Goal: Task Accomplishment & Management: Manage account settings

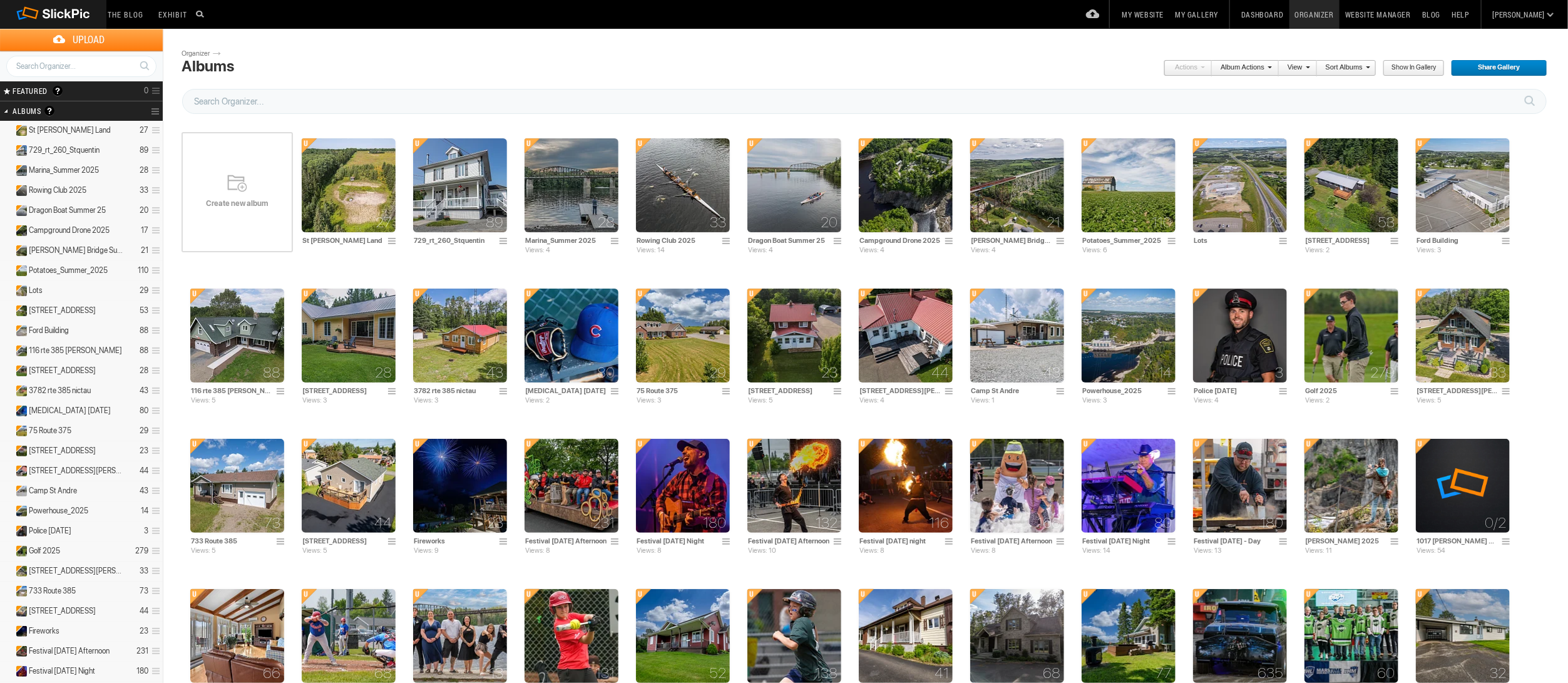
click at [251, 181] on div "Create new album" at bounding box center [237, 192] width 112 height 150
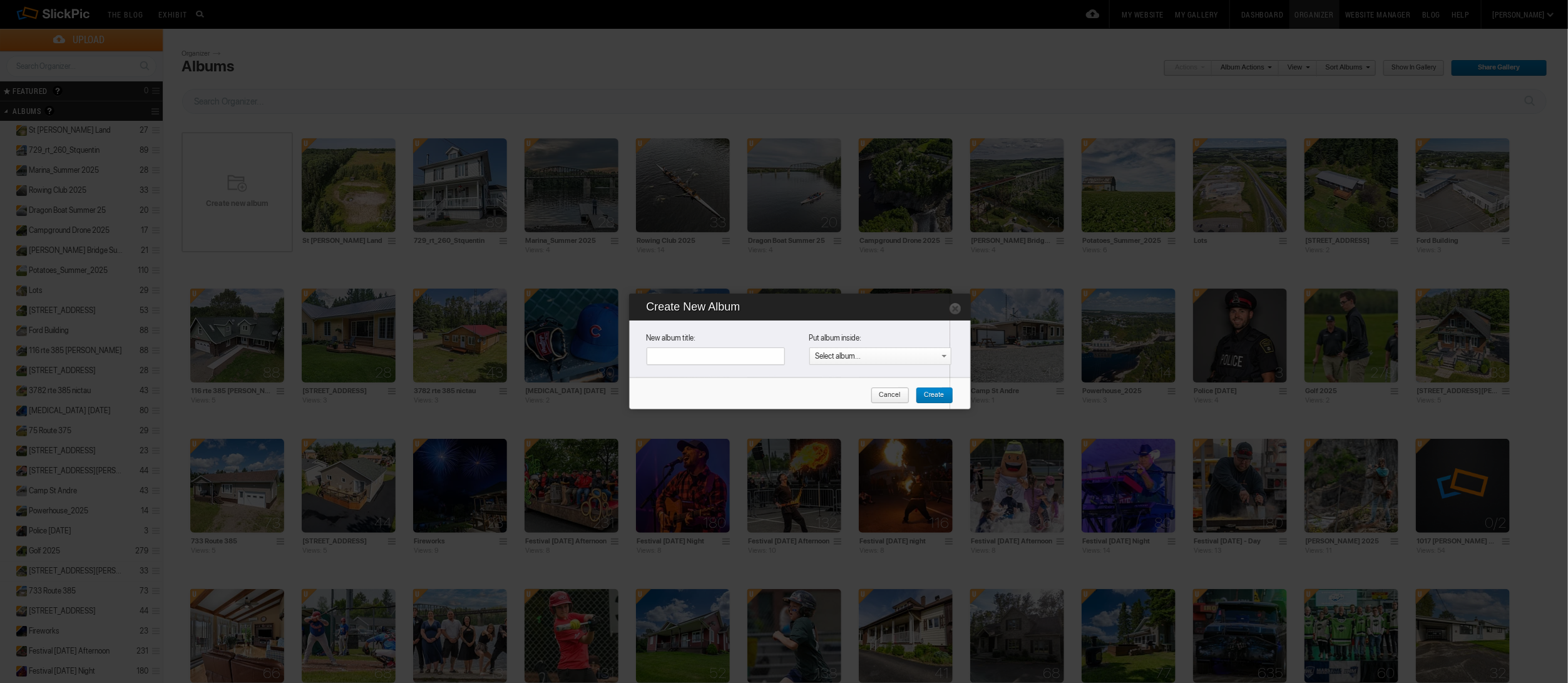
paste input "[STREET_ADDRESS]"
type input "[STREET_ADDRESS]"
click at [938, 394] on span "Create" at bounding box center [930, 395] width 29 height 16
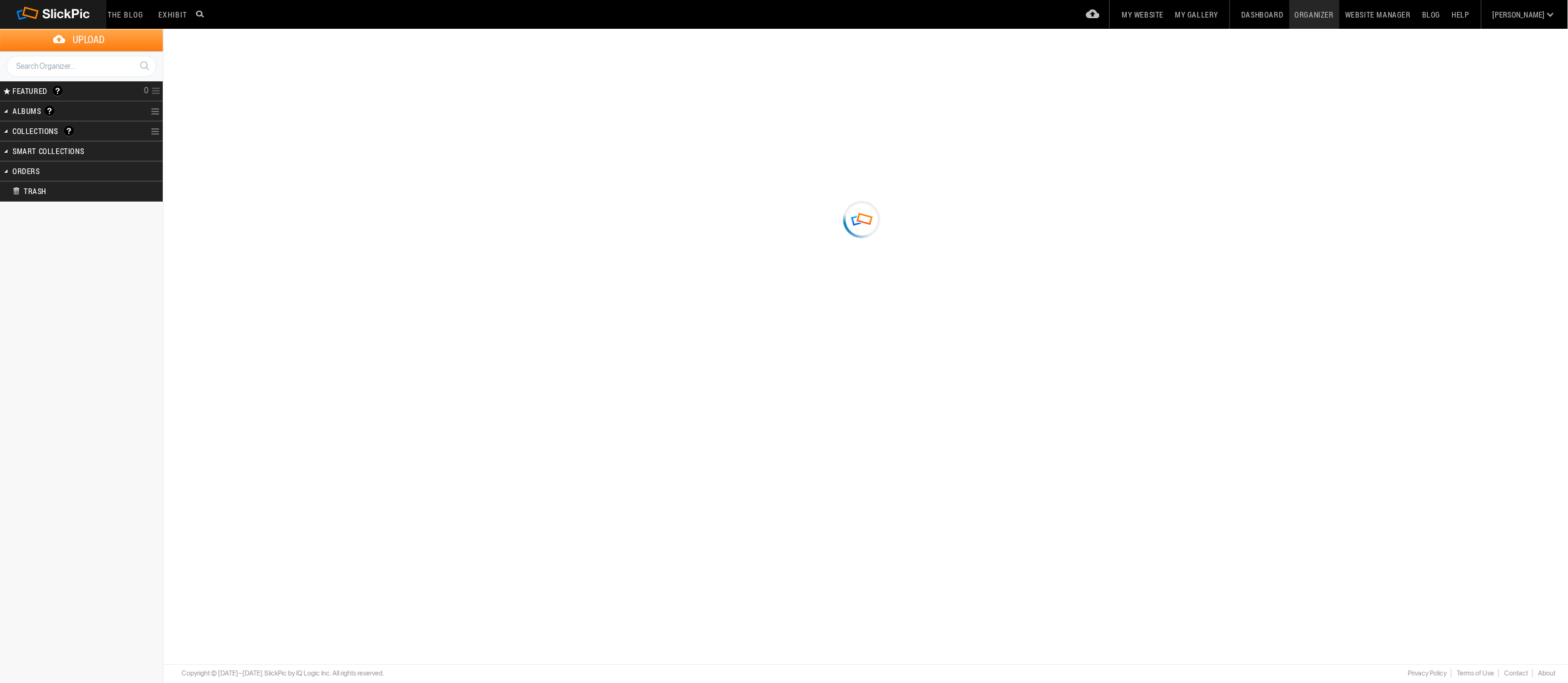
type input "[STREET_ADDRESS]"
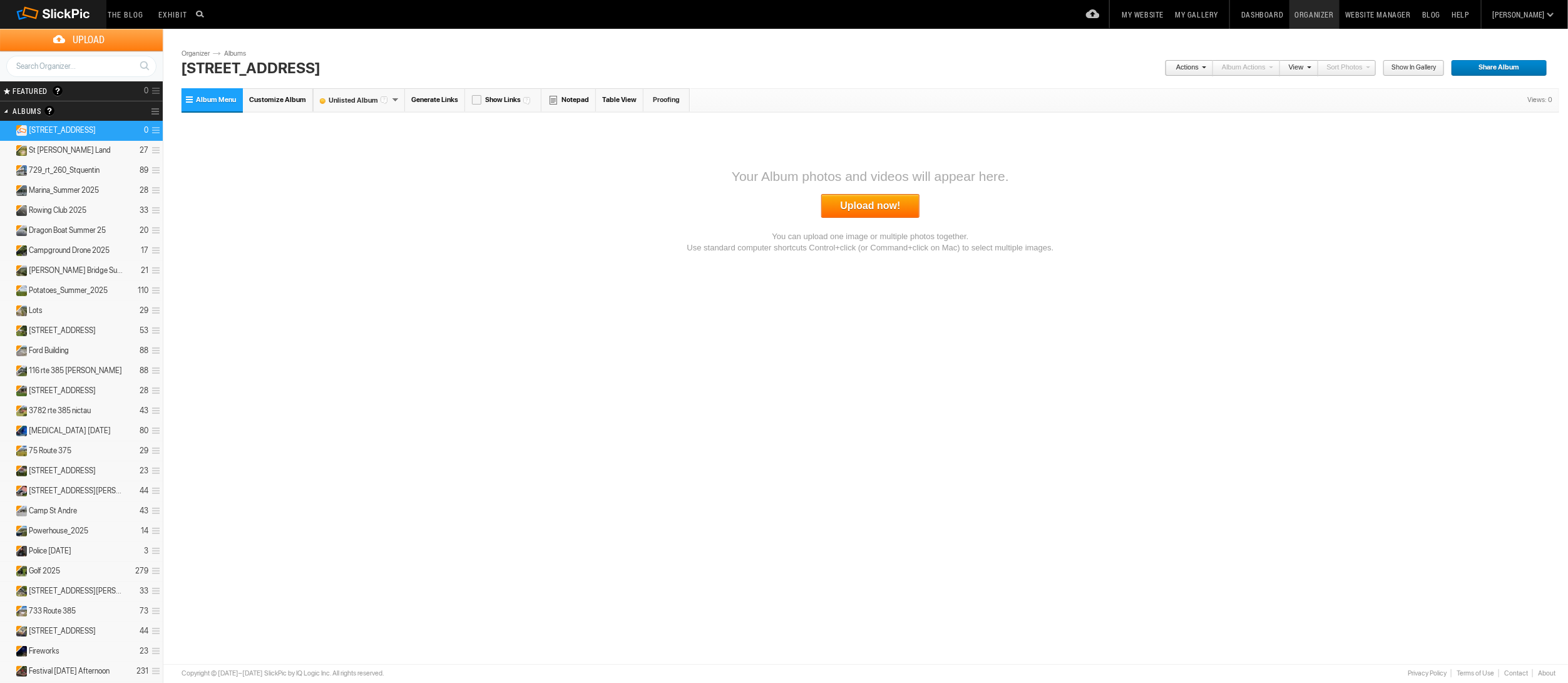
click at [278, 102] on span "Customize Album" at bounding box center [278, 100] width 57 height 8
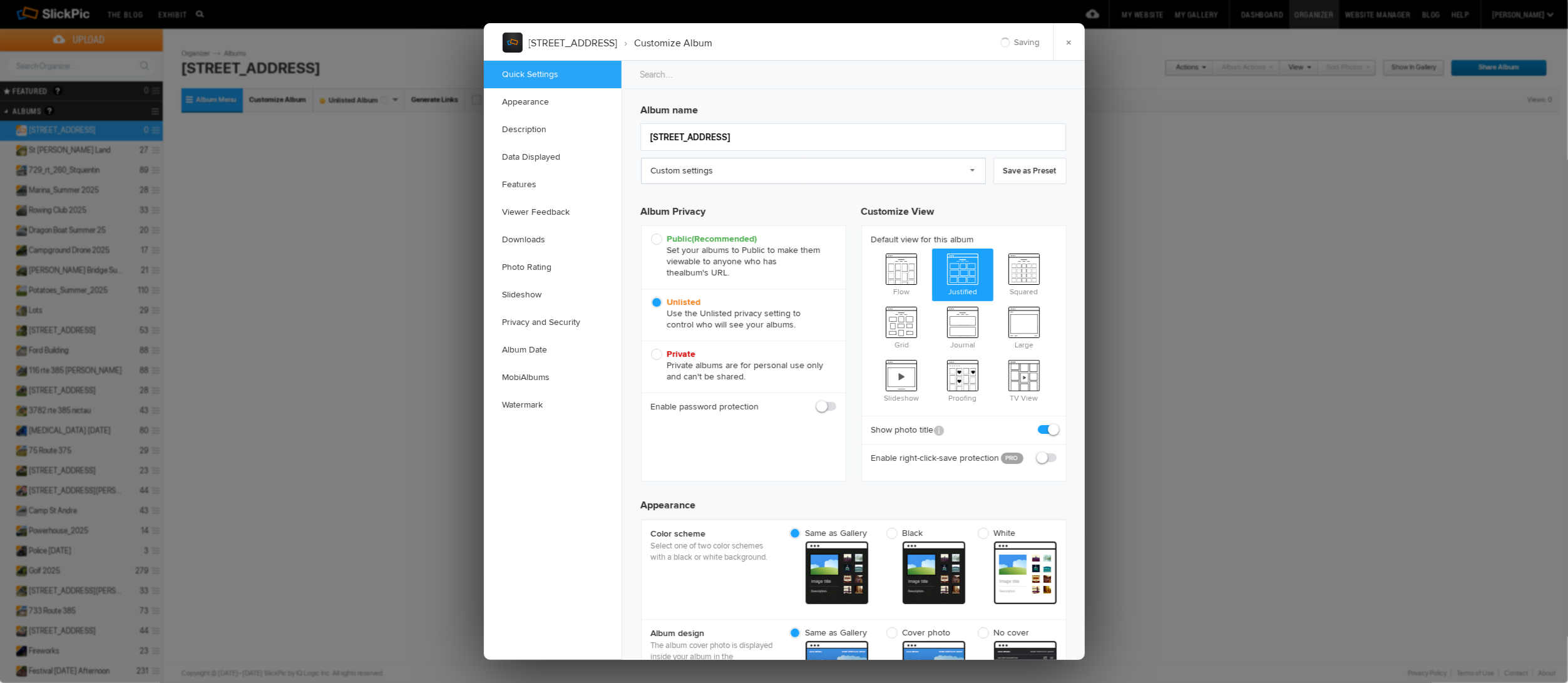
click at [699, 172] on link "Custom settings" at bounding box center [813, 171] width 345 height 27
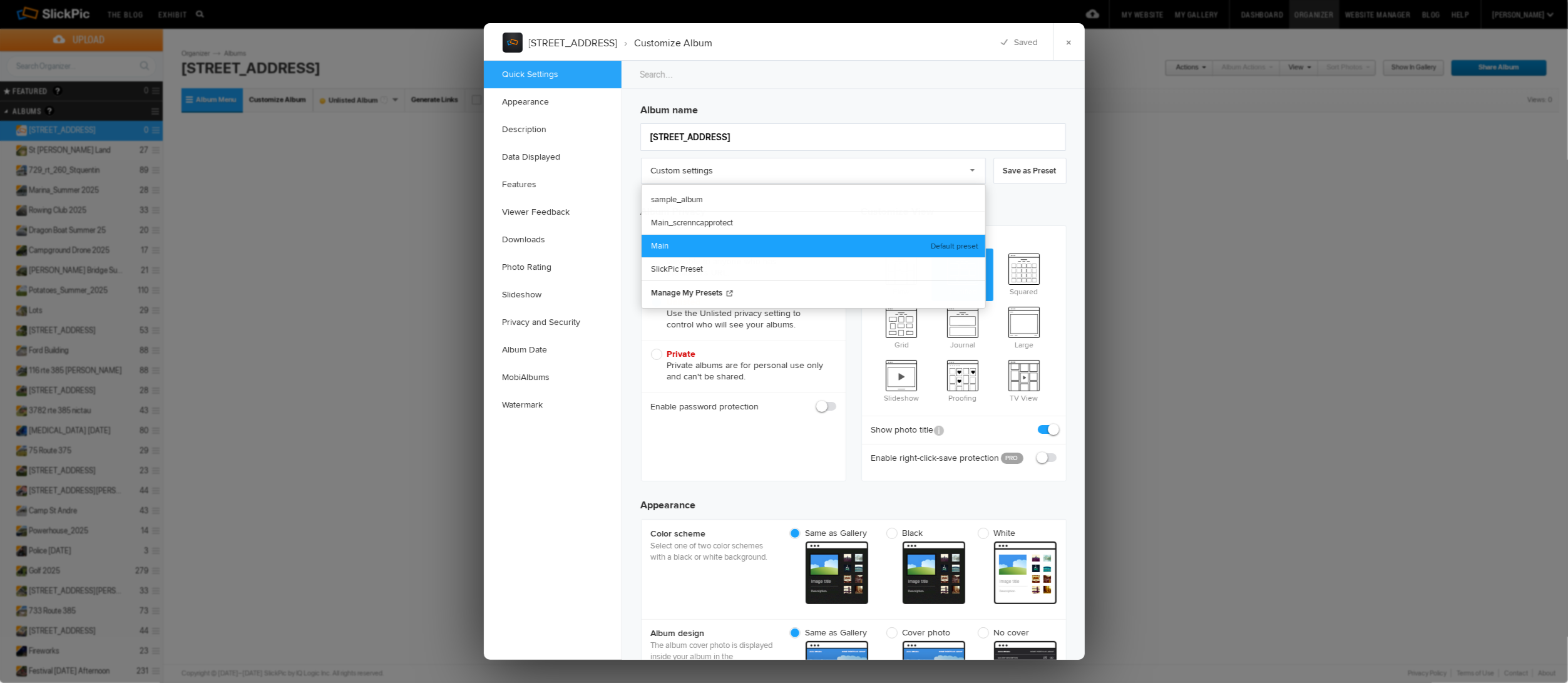
click at [672, 242] on link "Main" at bounding box center [813, 245] width 343 height 23
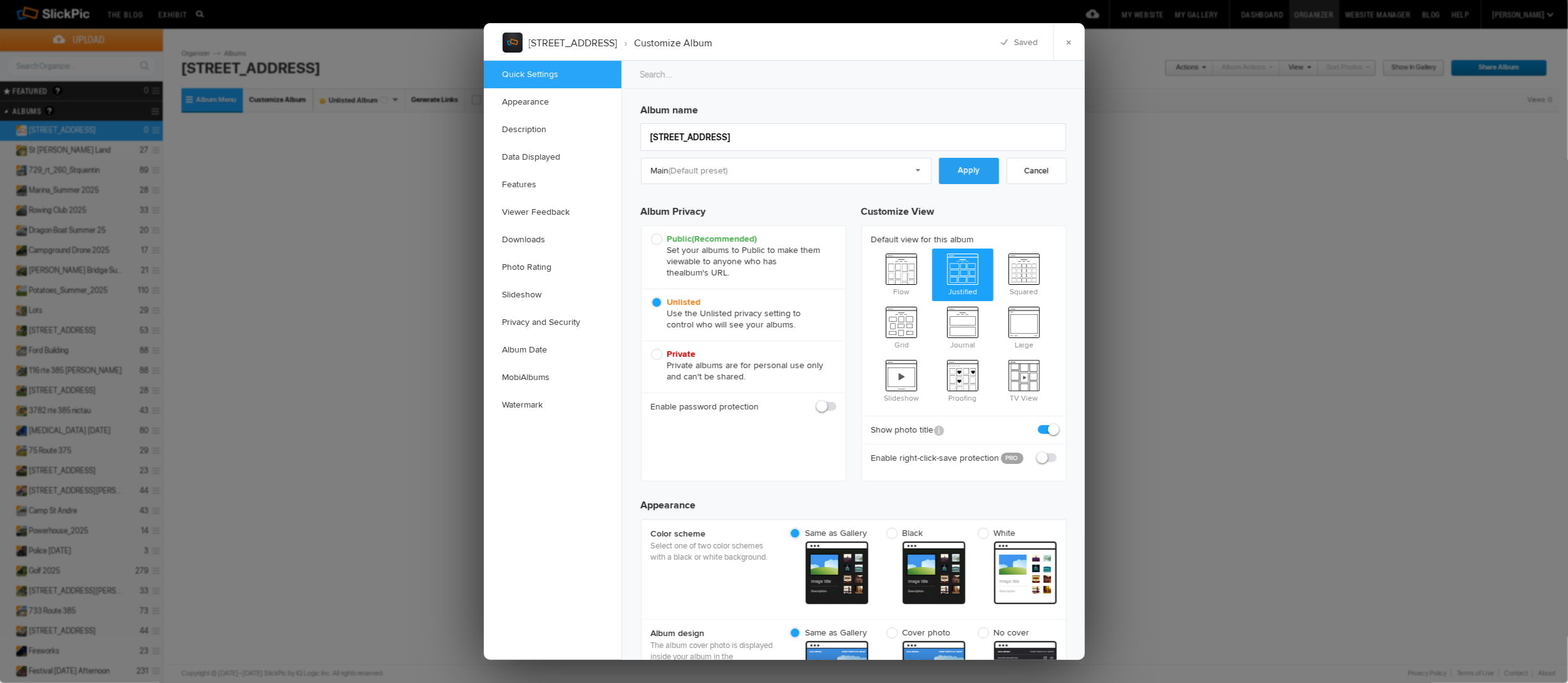
click at [969, 170] on link "Apply" at bounding box center [969, 171] width 60 height 27
checkbox input "true"
click at [1073, 43] on link "×" at bounding box center [1069, 42] width 31 height 38
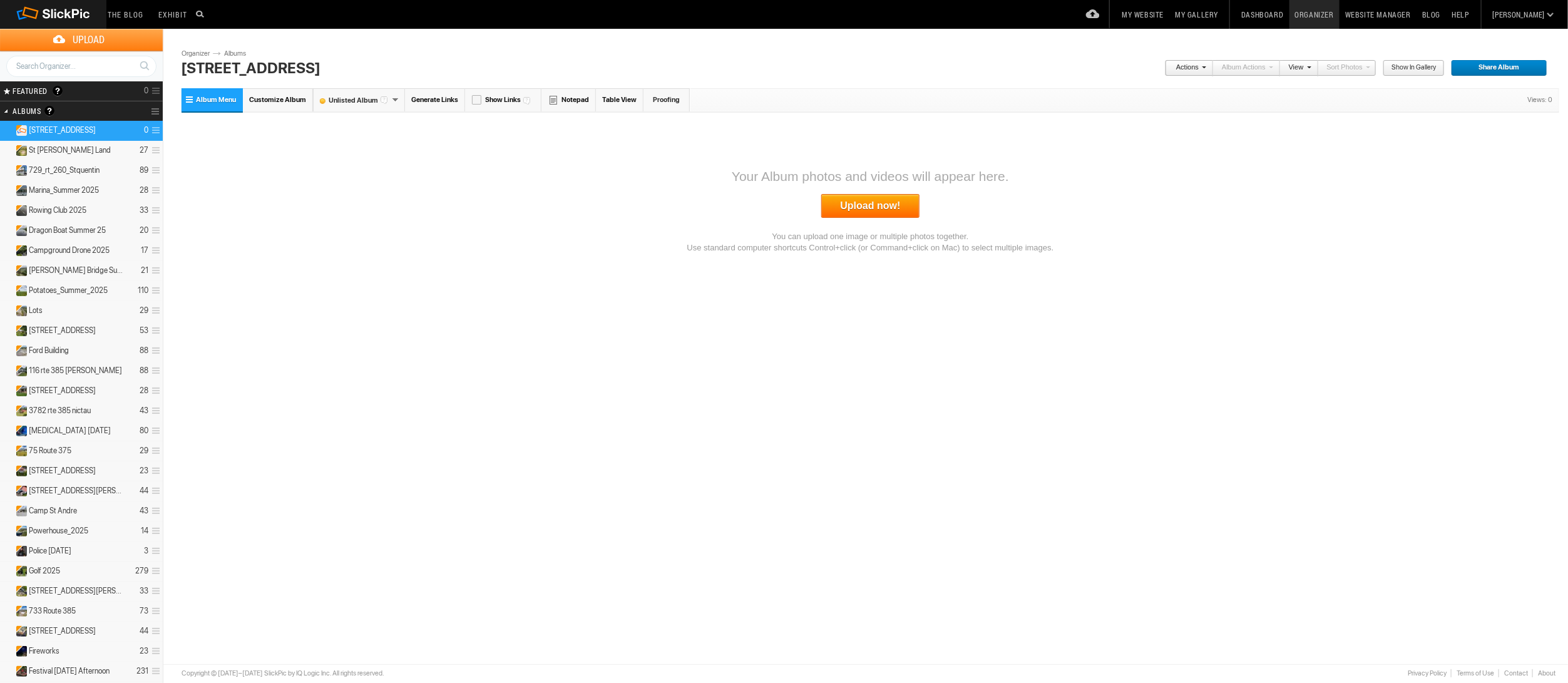
click at [858, 204] on link "Upload now!" at bounding box center [871, 206] width 99 height 24
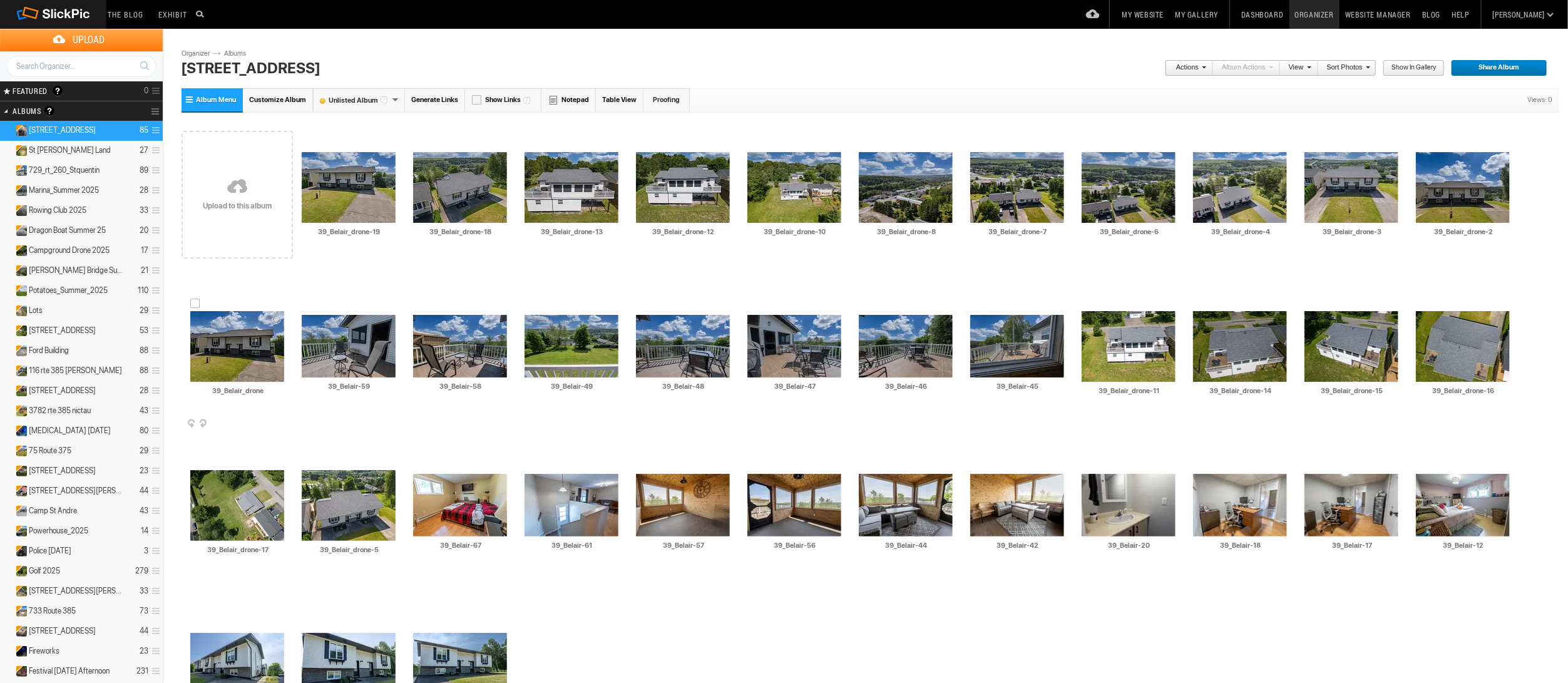
click at [279, 422] on span at bounding box center [283, 425] width 13 height 10
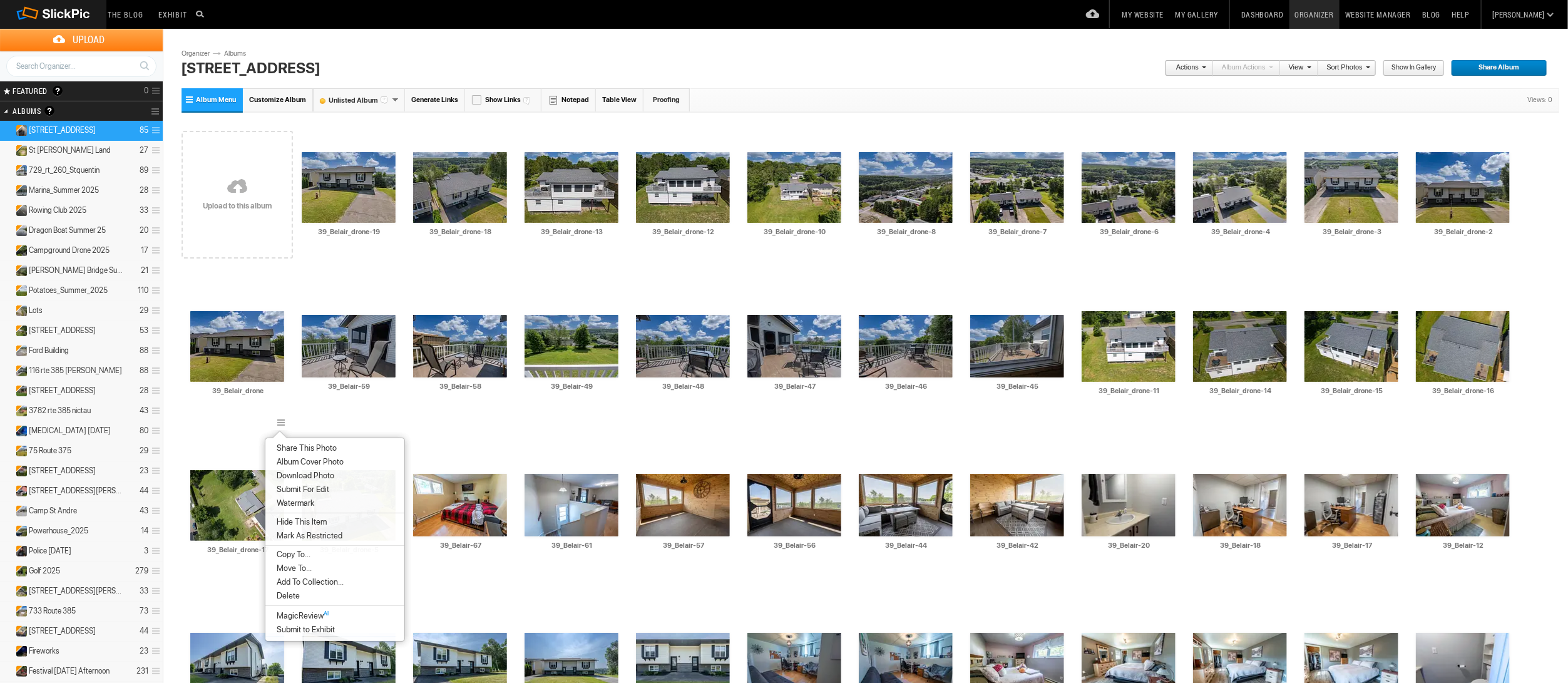
click at [294, 457] on span "Album Cover Photo" at bounding box center [308, 462] width 71 height 10
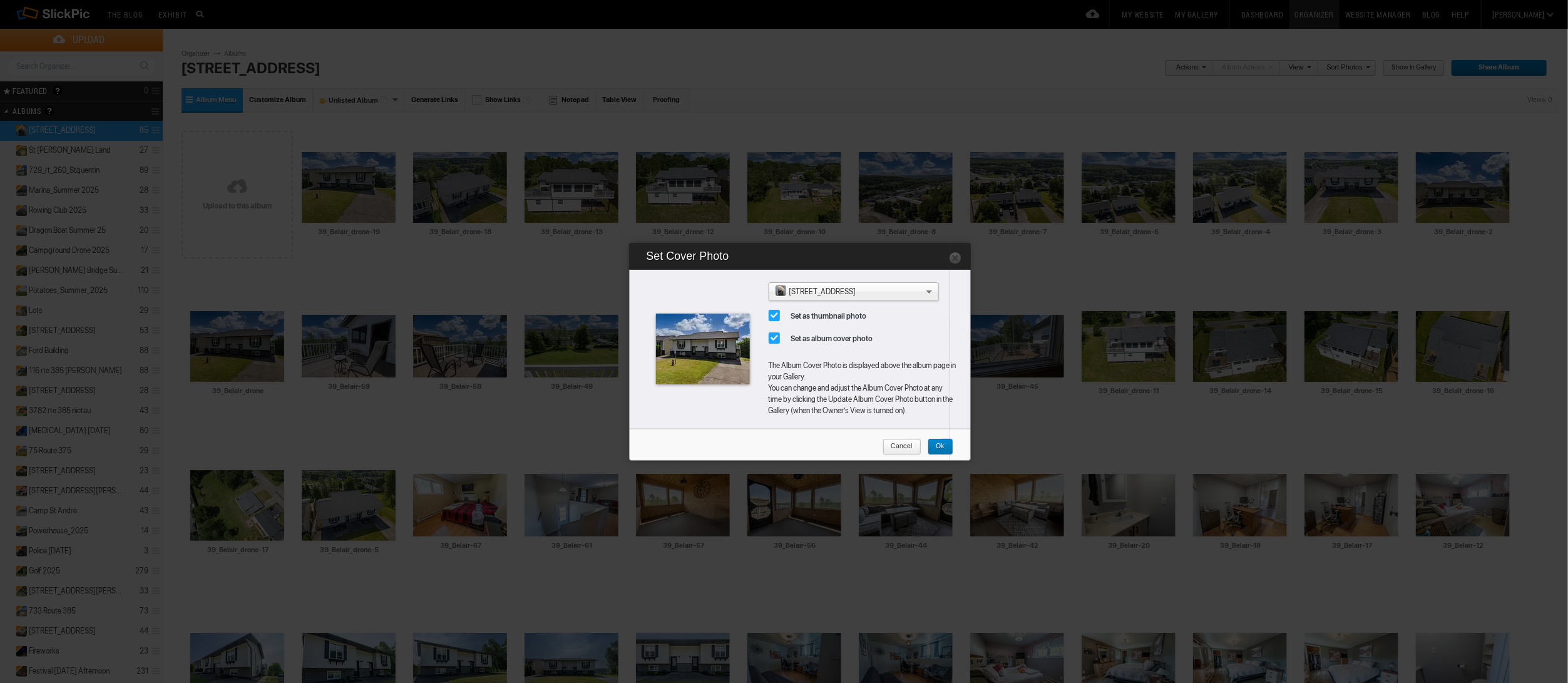
click at [942, 442] on span "Ok" at bounding box center [936, 446] width 17 height 16
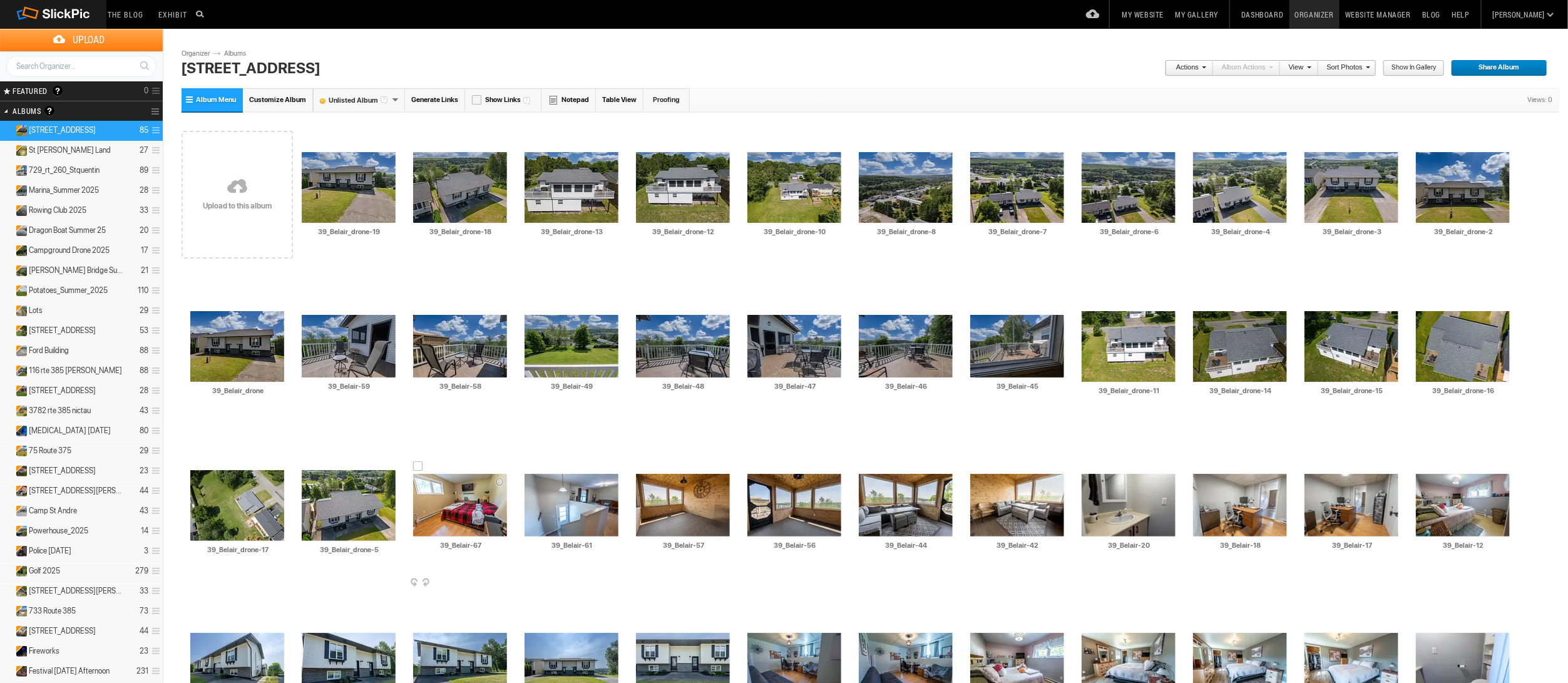
click at [461, 457] on td "AI 39_Belair-67 HTML: Direct: Forum: Photo ID: 22811792 More..." at bounding box center [460, 505] width 94 height 144
click at [417, 464] on div at bounding box center [418, 467] width 10 height 10
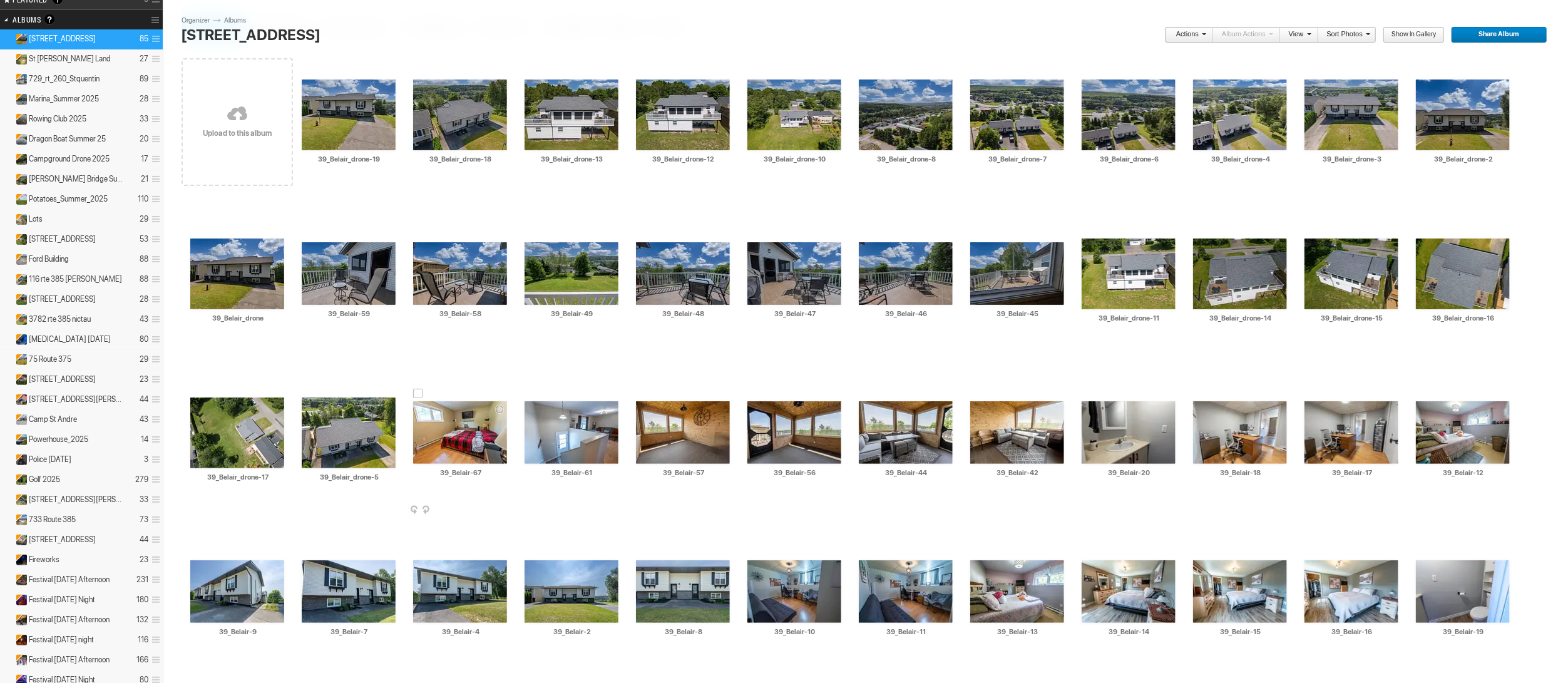
scroll to position [90, 0]
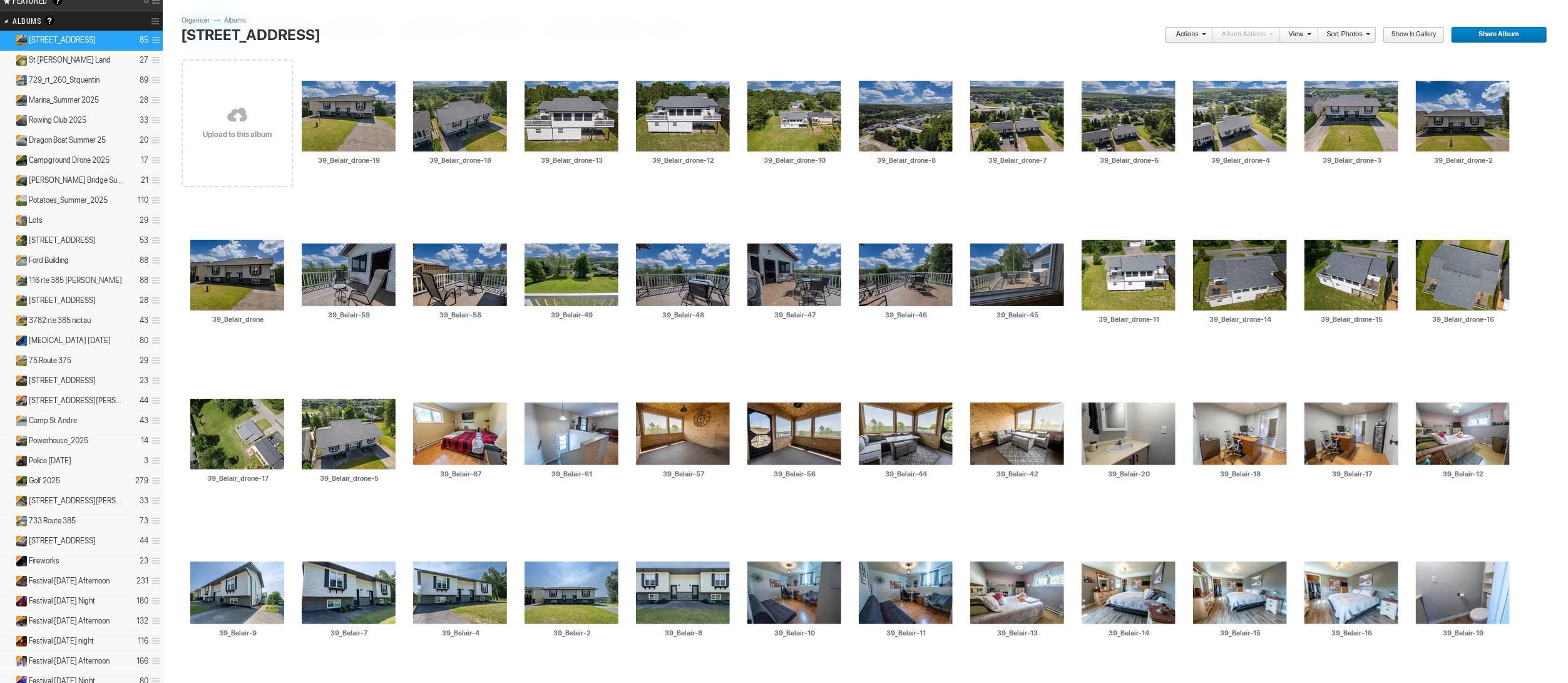
click at [1195, 33] on link "Actions" at bounding box center [1185, 35] width 41 height 16
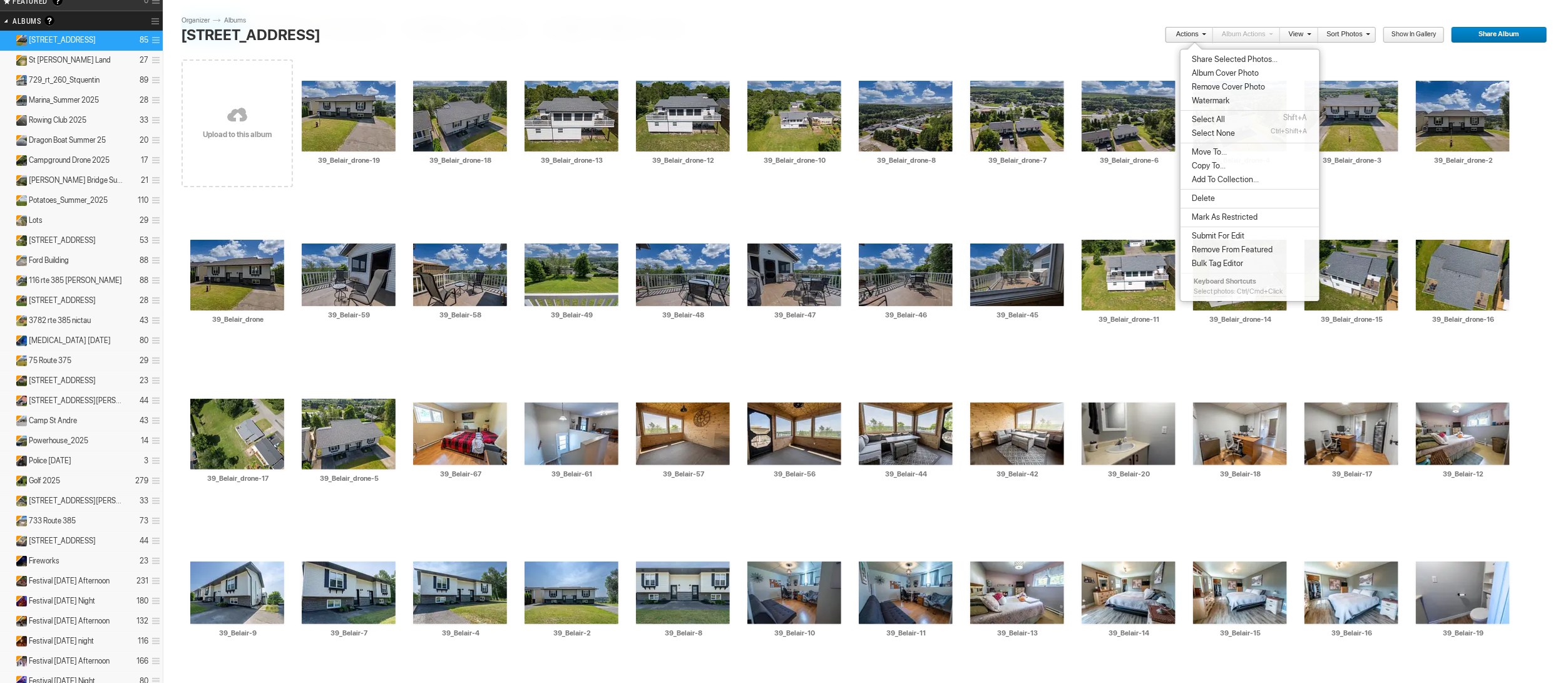
click at [1309, 37] on span at bounding box center [1307, 34] width 8 height 8
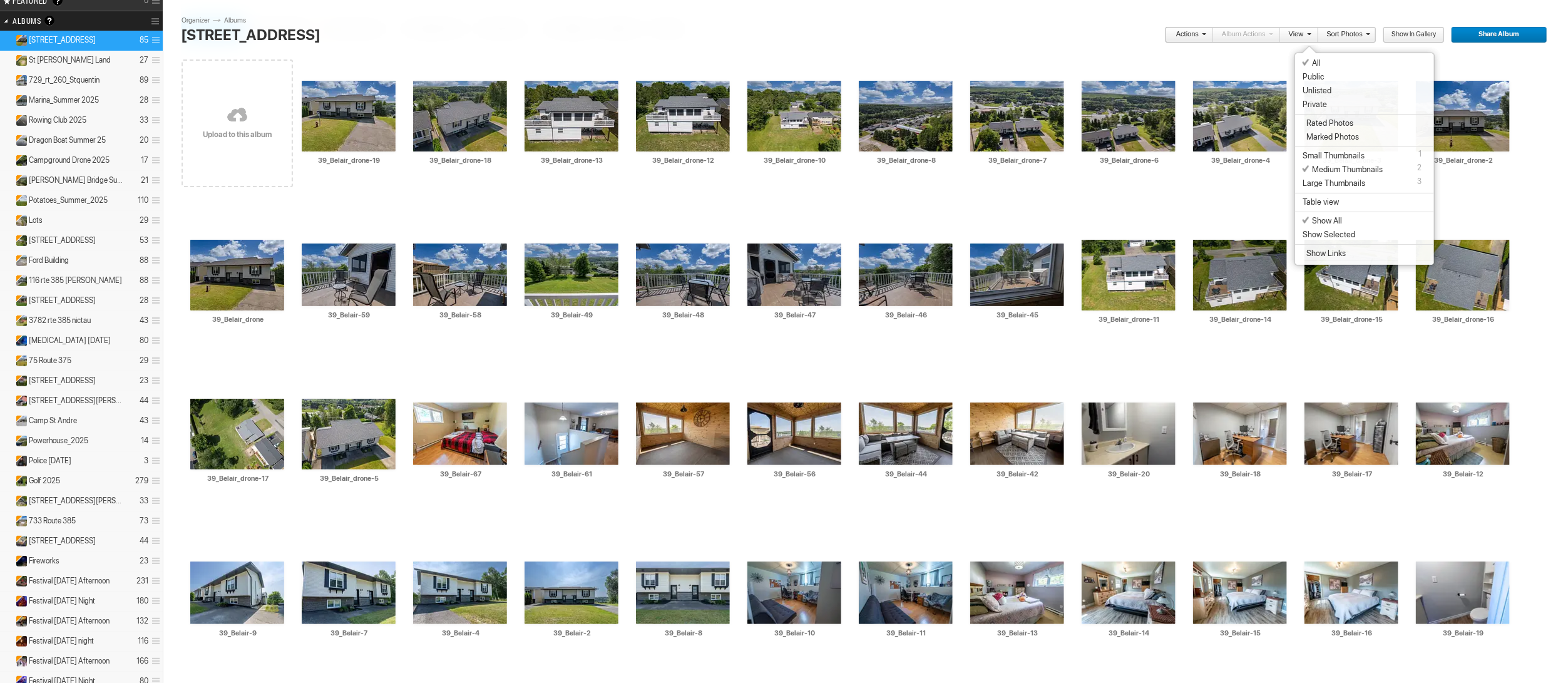
click at [1341, 34] on link "Sort Photos" at bounding box center [1344, 35] width 52 height 16
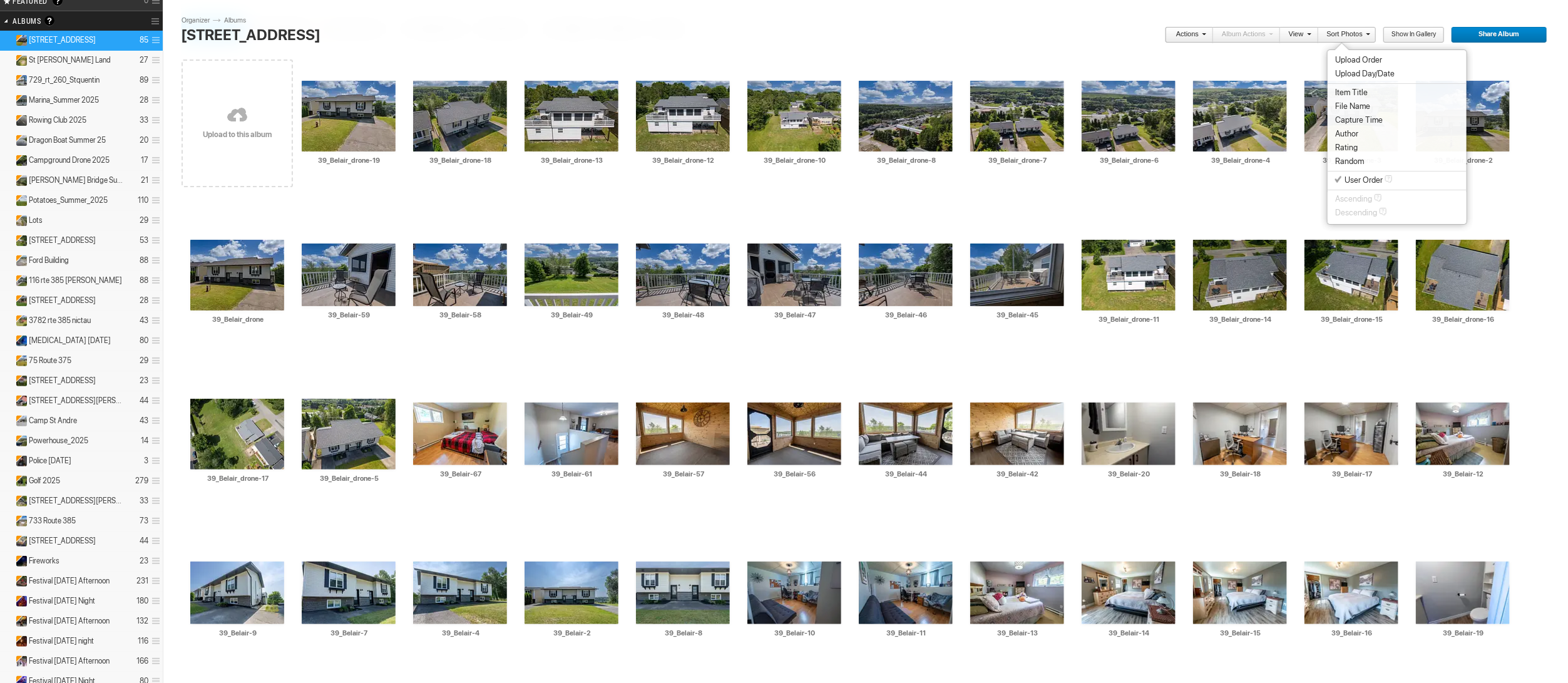
click at [1366, 103] on span "File Name" at bounding box center [1352, 106] width 35 height 10
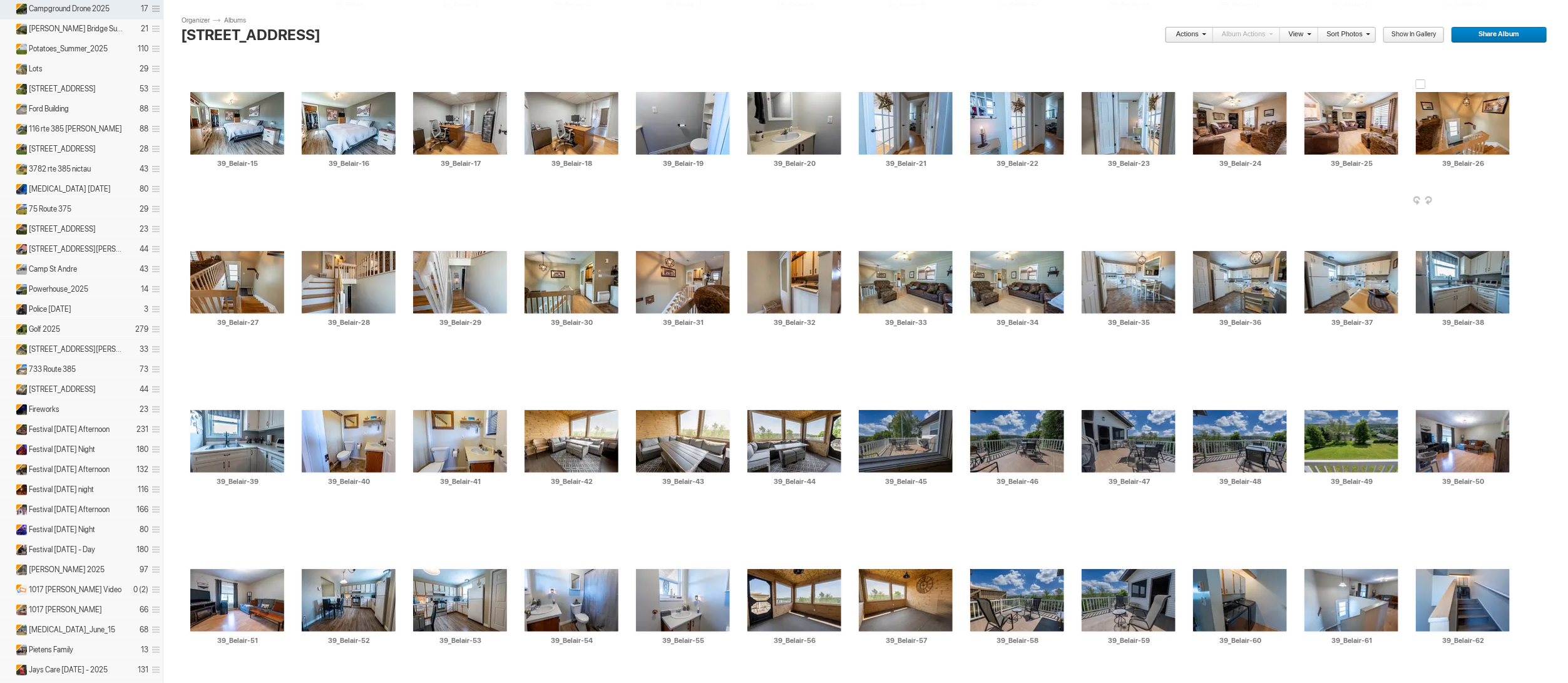
scroll to position [230, 0]
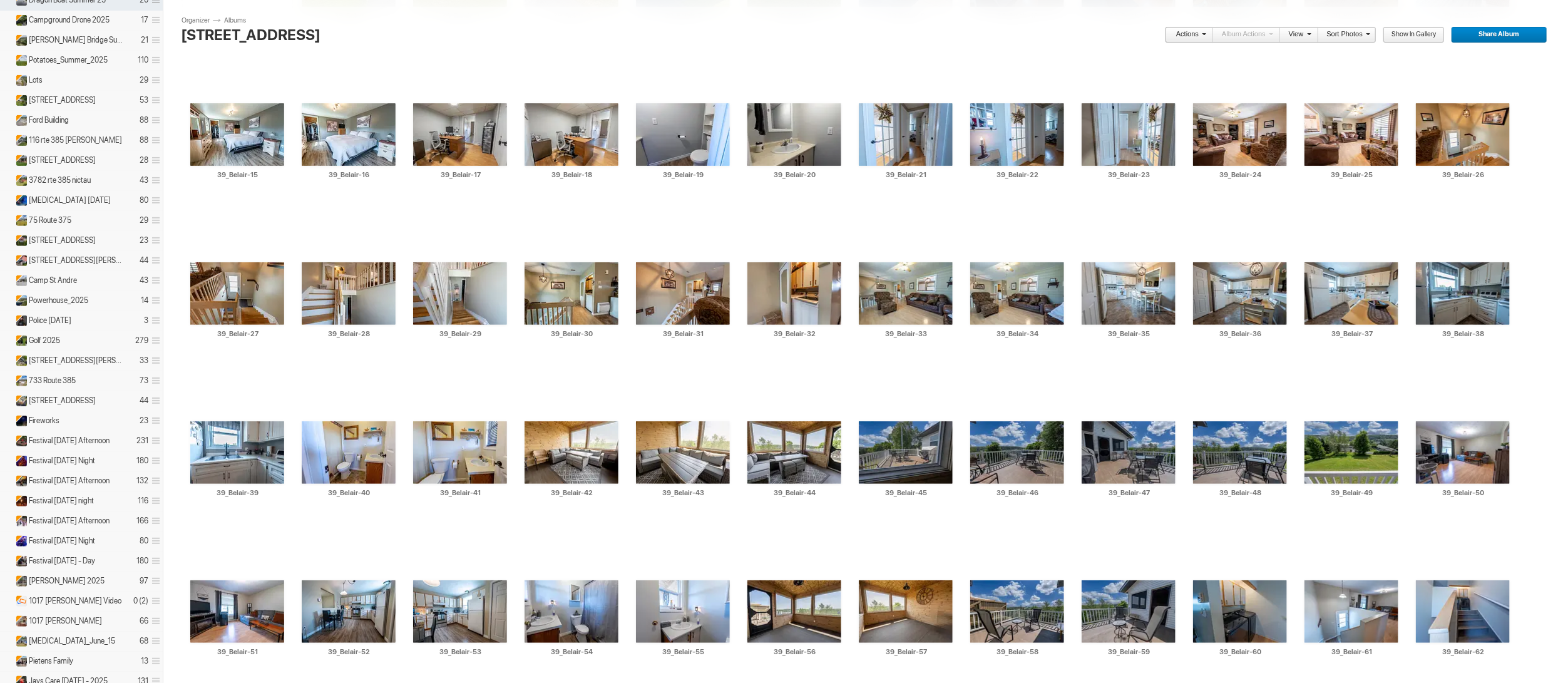
click at [1488, 31] on span "Share Album" at bounding box center [1495, 35] width 88 height 16
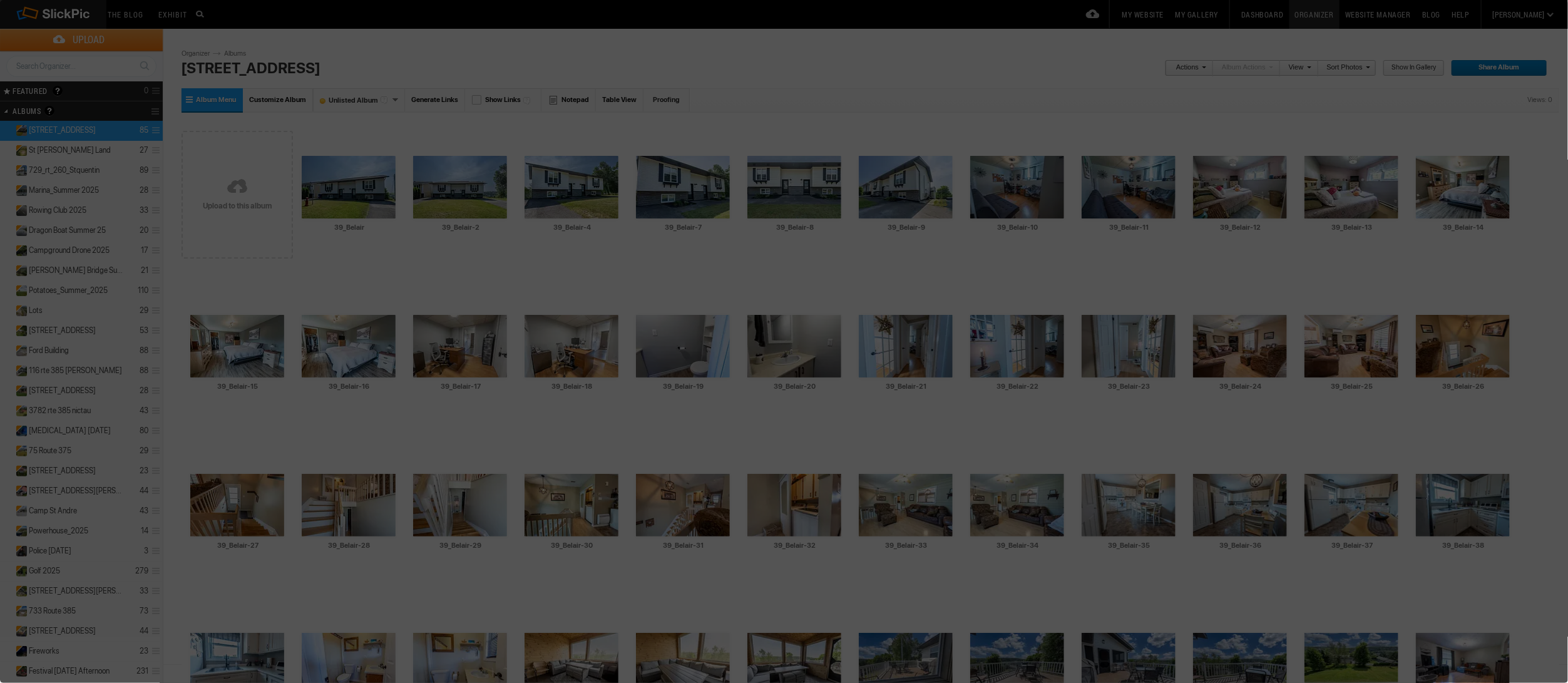
scroll to position [0, 0]
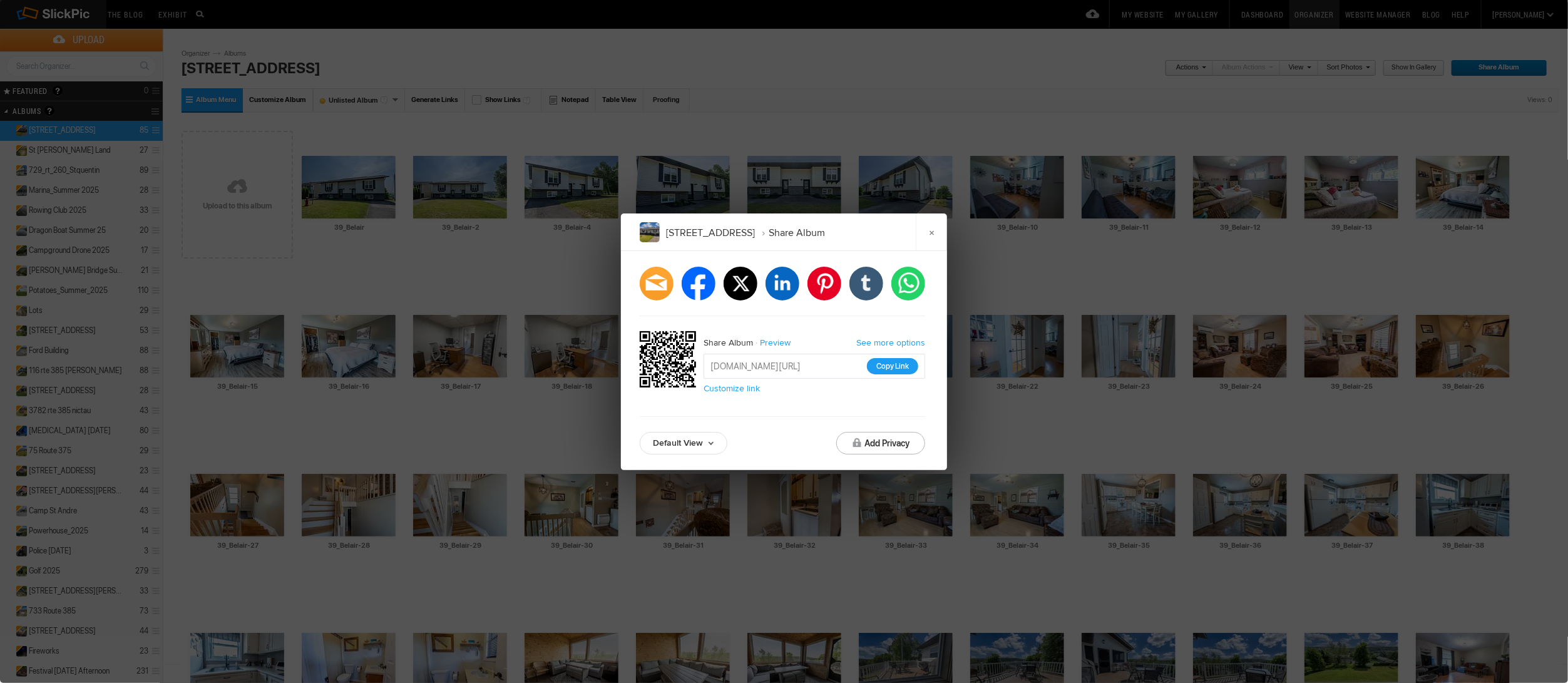
click at [900, 371] on button "Copy Link" at bounding box center [893, 366] width 52 height 16
click at [934, 239] on link "×" at bounding box center [931, 233] width 31 height 38
